Goal: Find contact information: Find contact information

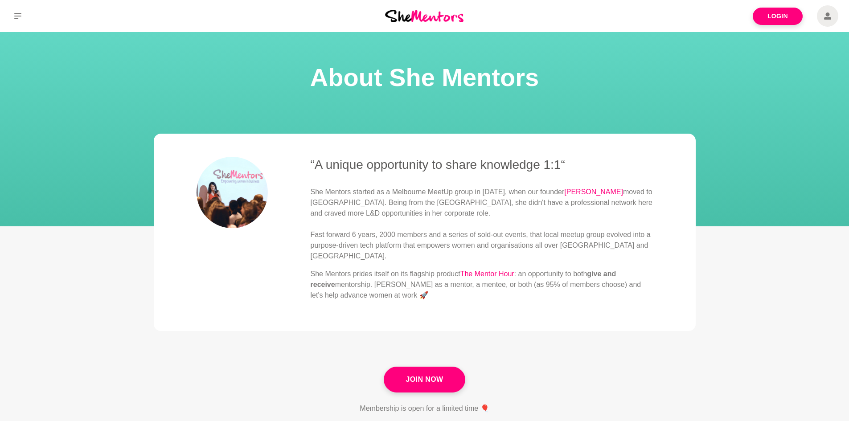
click at [453, 81] on h1 "About She Mentors" at bounding box center [425, 78] width 828 height 34
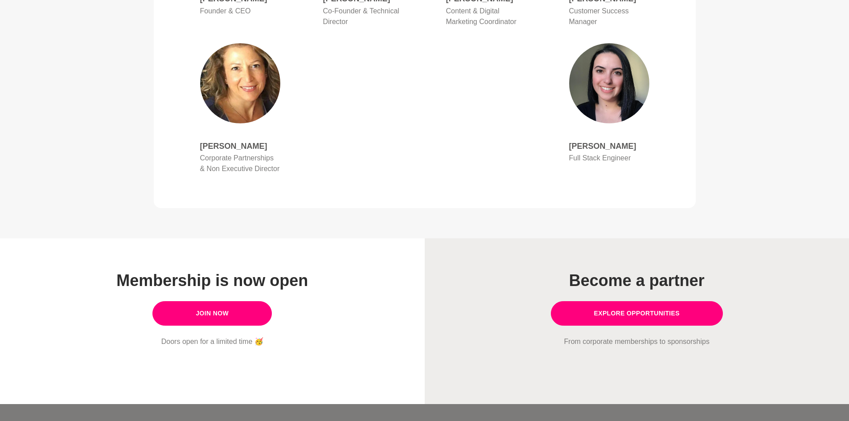
scroll to position [687, 0]
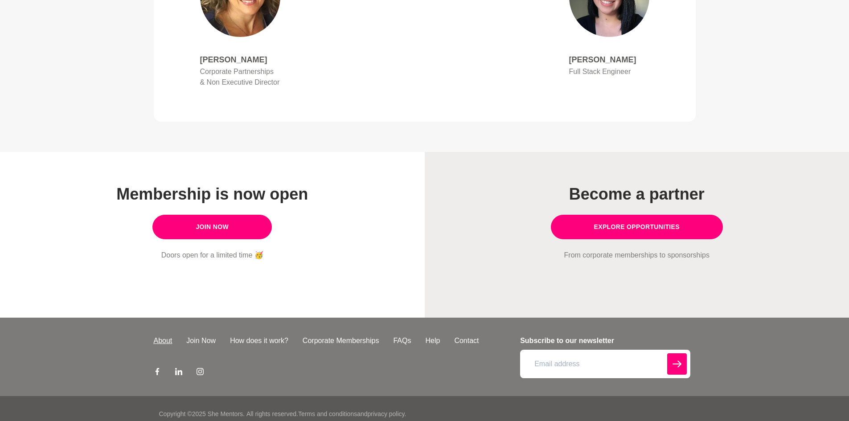
click at [164, 336] on link "About" at bounding box center [163, 341] width 33 height 11
click at [472, 336] on link "Contact" at bounding box center [466, 341] width 39 height 11
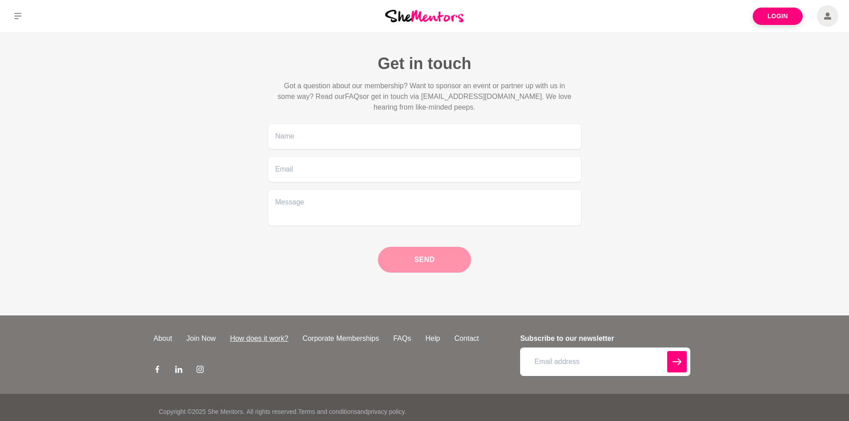
drag, startPoint x: 246, startPoint y: 344, endPoint x: 237, endPoint y: 343, distance: 8.6
click at [240, 343] on div "About Join Now How does it work? Corporate Memberships FAQs Help Contact" at bounding box center [334, 354] width 361 height 43
click at [185, 370] on li at bounding box center [178, 370] width 21 height 25
click at [181, 372] on icon at bounding box center [178, 369] width 7 height 7
